Goal: Register for event/course

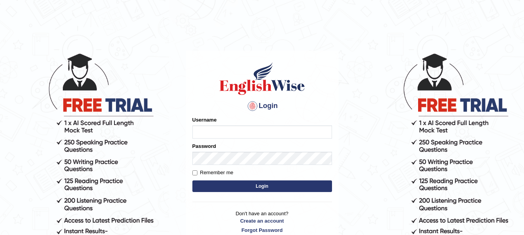
type input "sajinaooo"
click at [239, 188] on button "Login" at bounding box center [261, 187] width 139 height 12
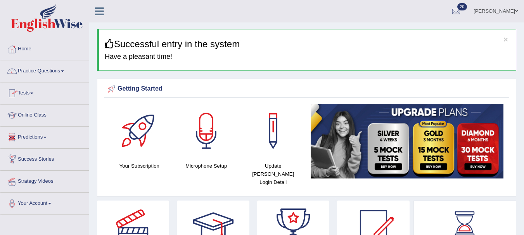
click at [36, 94] on link "Tests" at bounding box center [44, 92] width 88 height 19
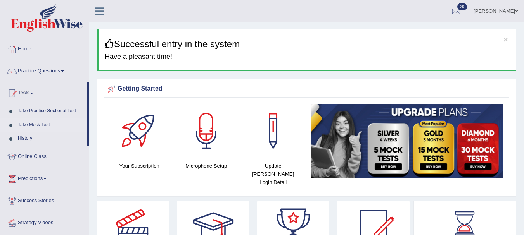
click at [33, 124] on link "Take Mock Test" at bounding box center [50, 125] width 72 height 14
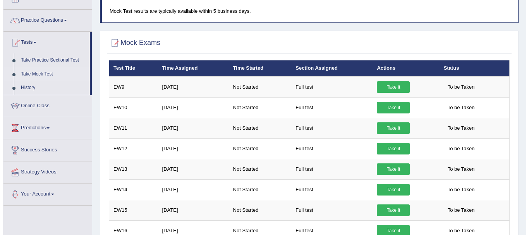
scroll to position [46, 0]
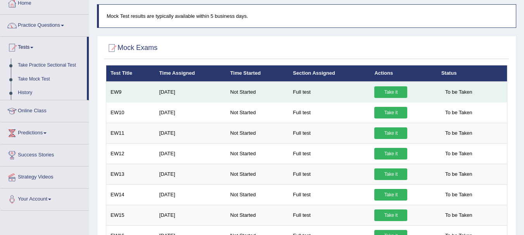
click at [378, 91] on link "Take it" at bounding box center [390, 92] width 33 height 12
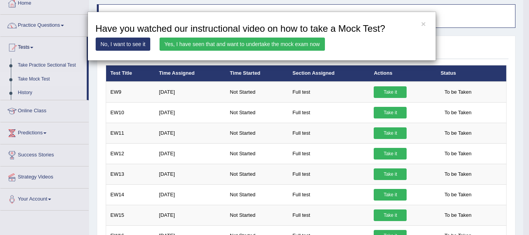
click at [185, 46] on link "Yes, I have seen that and want to undertake the mock exam now" at bounding box center [242, 44] width 165 height 13
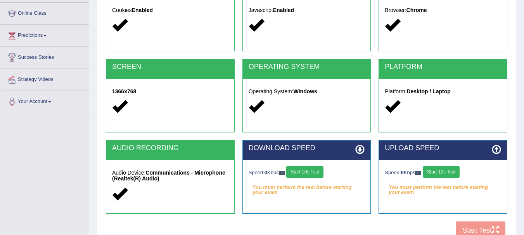
scroll to position [105, 0]
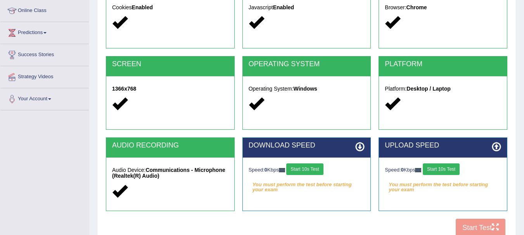
click at [472, 232] on div "COOKIES Cookies Enabled JAVASCRIPT Javascript Enabled BROWSER Browser: Chrome S…" at bounding box center [306, 108] width 405 height 266
click at [474, 229] on div "COOKIES Cookies Enabled JAVASCRIPT Javascript Enabled BROWSER Browser: Chrome S…" at bounding box center [306, 108] width 405 height 266
click at [477, 227] on div "COOKIES Cookies Enabled JAVASCRIPT Javascript Enabled BROWSER Browser: Chrome S…" at bounding box center [306, 108] width 405 height 266
click at [445, 170] on button "Start 10s Test" at bounding box center [440, 170] width 37 height 12
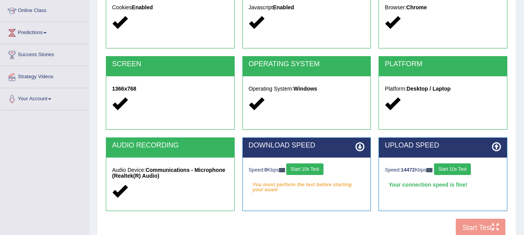
click at [312, 170] on button "Start 10s Test" at bounding box center [304, 170] width 37 height 12
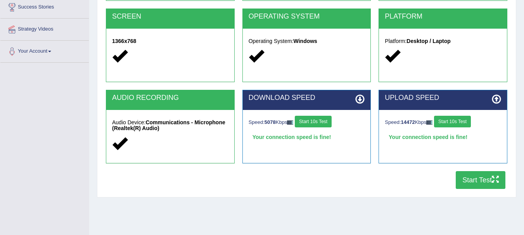
scroll to position [155, 0]
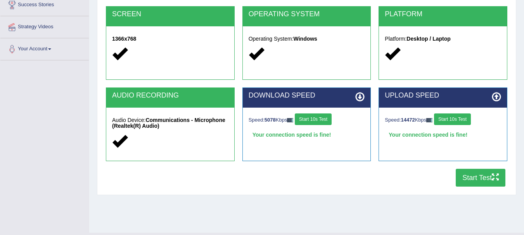
click at [480, 177] on button "Start Test" at bounding box center [480, 178] width 50 height 18
